Goal: Navigation & Orientation: Find specific page/section

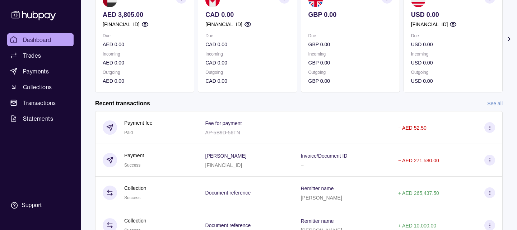
scroll to position [132, 0]
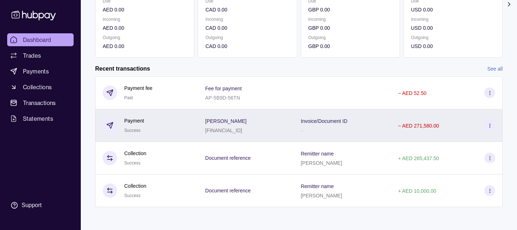
click at [246, 124] on section "[PERSON_NAME]" at bounding box center [225, 121] width 41 height 9
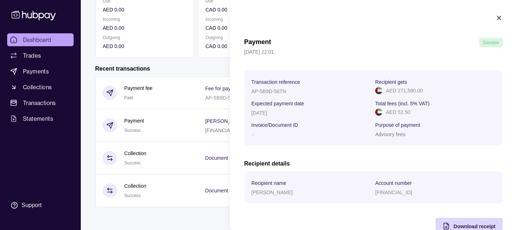
click at [499, 17] on icon "button" at bounding box center [499, 18] width 4 height 4
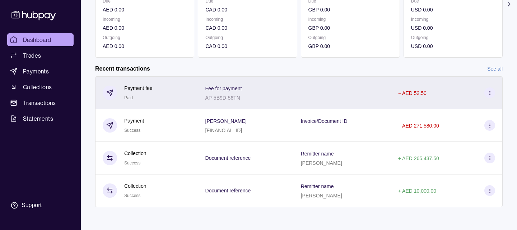
scroll to position [0, 0]
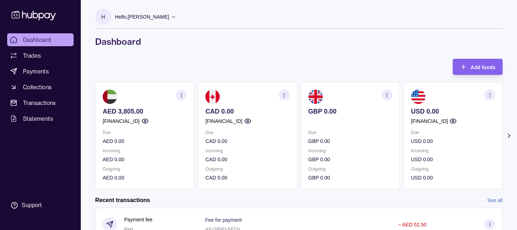
click at [167, 10] on div "Hello, [PERSON_NAME]" at bounding box center [145, 16] width 61 height 15
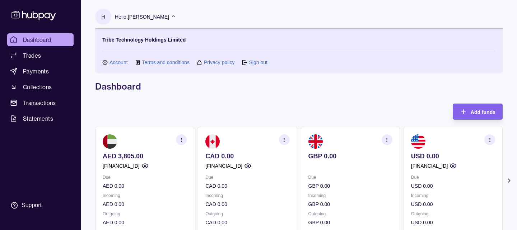
click at [155, 38] on p "Tribe Technology Holdings Limited" at bounding box center [143, 40] width 83 height 8
copy p "Tribe Technology Holdings Limited"
